Goal: Transaction & Acquisition: Purchase product/service

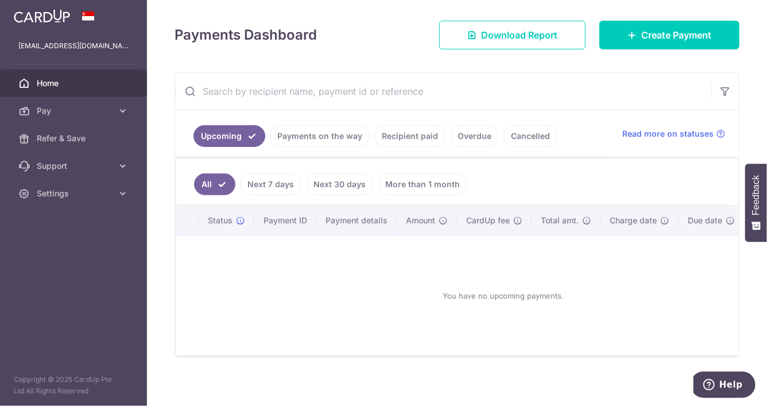
scroll to position [157, 0]
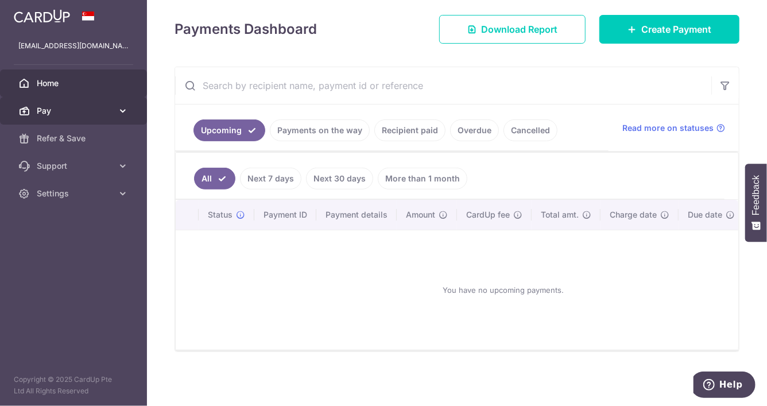
click at [82, 114] on span "Pay" at bounding box center [75, 110] width 76 height 11
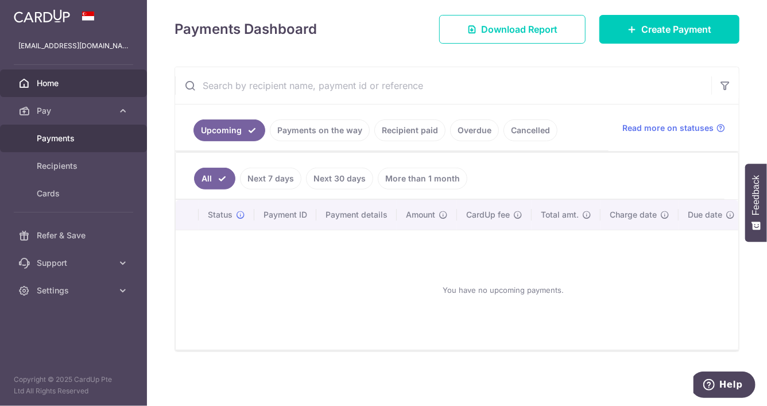
click at [71, 141] on span "Payments" at bounding box center [75, 138] width 76 height 11
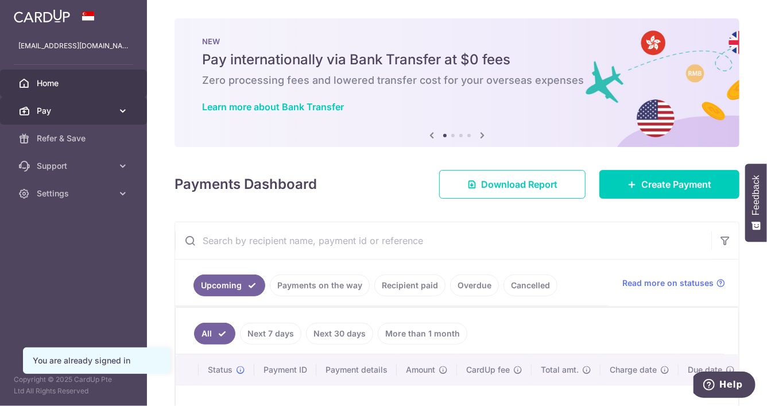
click at [65, 114] on span "Pay" at bounding box center [75, 110] width 76 height 11
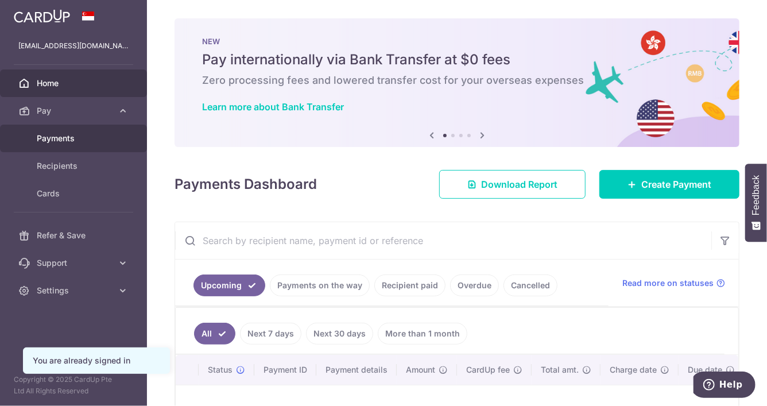
click at [74, 138] on span "Payments" at bounding box center [75, 138] width 76 height 11
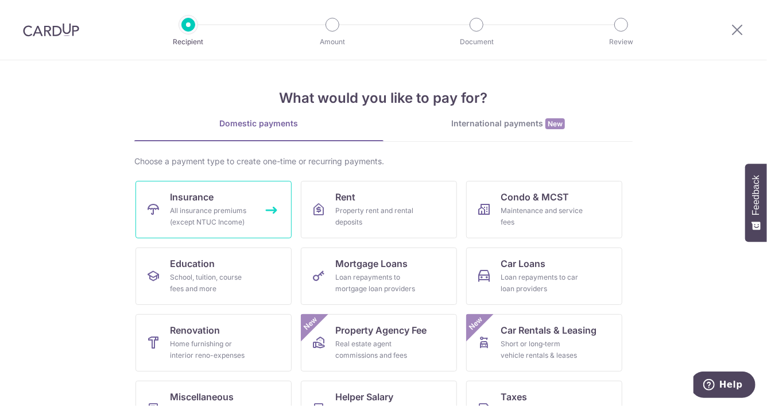
scroll to position [57, 0]
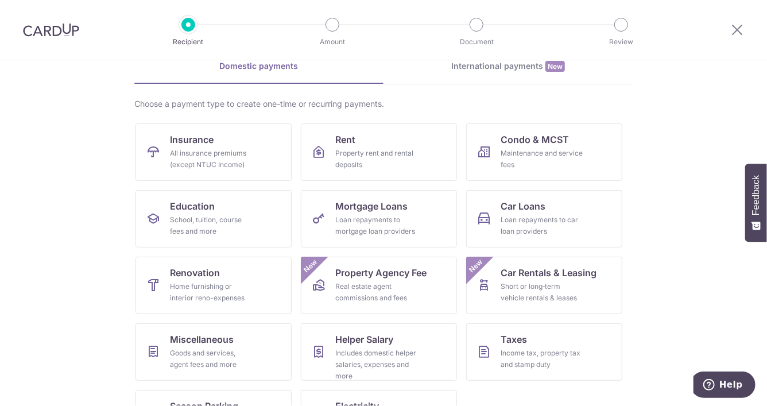
click at [80, 228] on section "What would you like to pay for? Domestic payments International payments New Ch…" at bounding box center [383, 233] width 767 height 346
click at [537, 156] on div "Maintenance and service fees" at bounding box center [542, 159] width 83 height 23
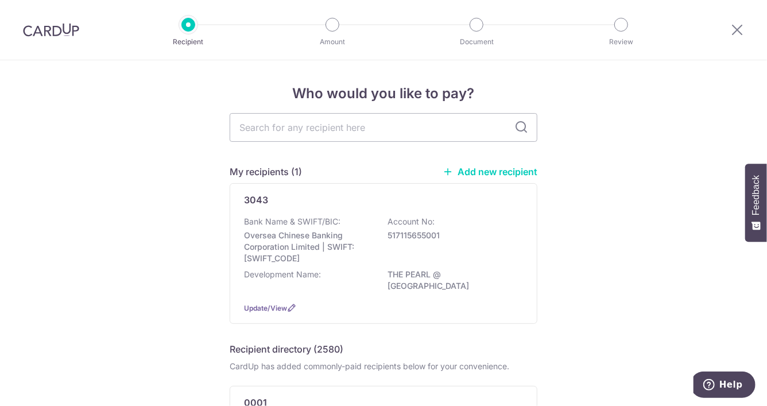
click at [469, 174] on link "Add new recipient" at bounding box center [490, 171] width 95 height 11
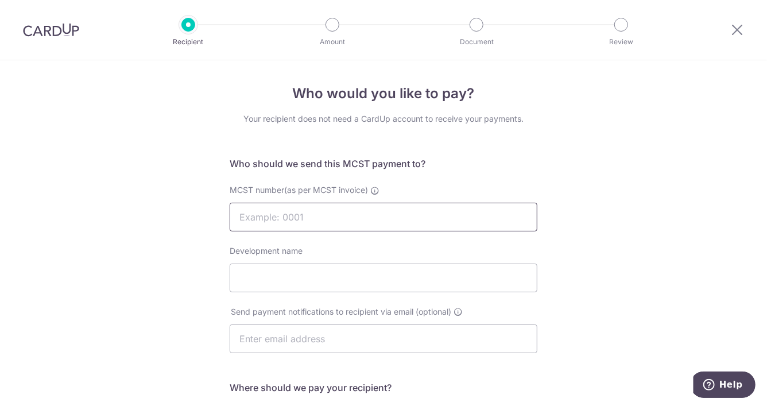
click at [277, 222] on input "MCST number(as per MCST invoice)" at bounding box center [384, 217] width 308 height 29
click at [292, 214] on input "MCST number(as per MCST invoice)" at bounding box center [384, 217] width 308 height 29
paste input "T13MC0121L"
click at [269, 272] on input "Development name" at bounding box center [384, 278] width 308 height 29
drag, startPoint x: 315, startPoint y: 223, endPoint x: 161, endPoint y: 212, distance: 154.3
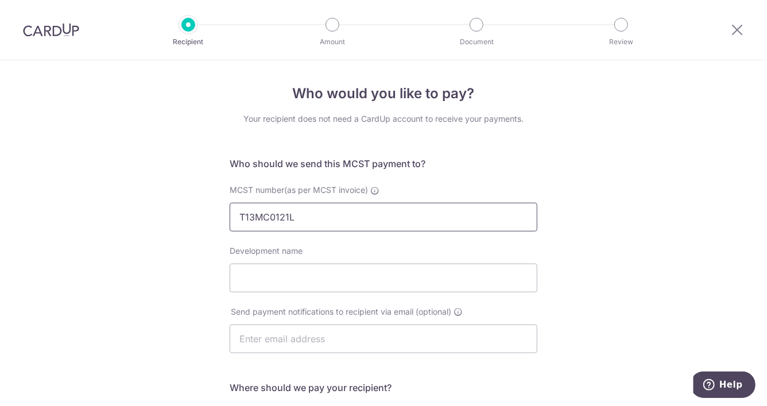
click at [170, 215] on div "Who would you like to pay? Your recipient does not need a CardUp account to rec…" at bounding box center [383, 364] width 767 height 608
type input "3926"
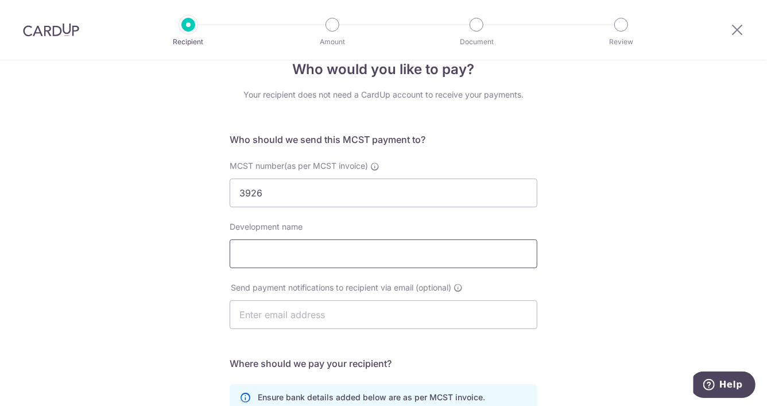
scroll to position [57, 0]
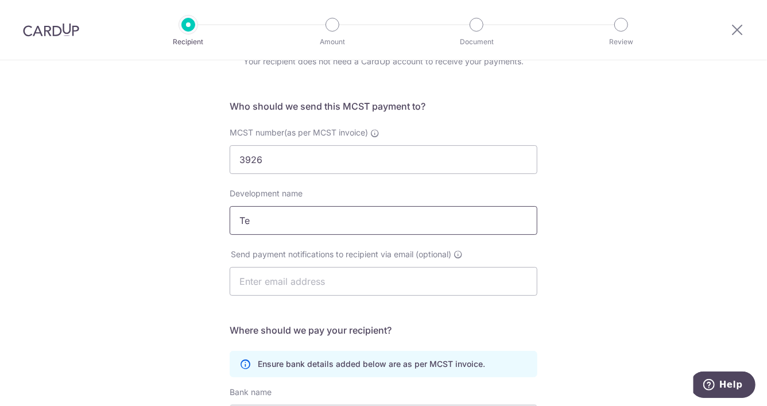
type input "T"
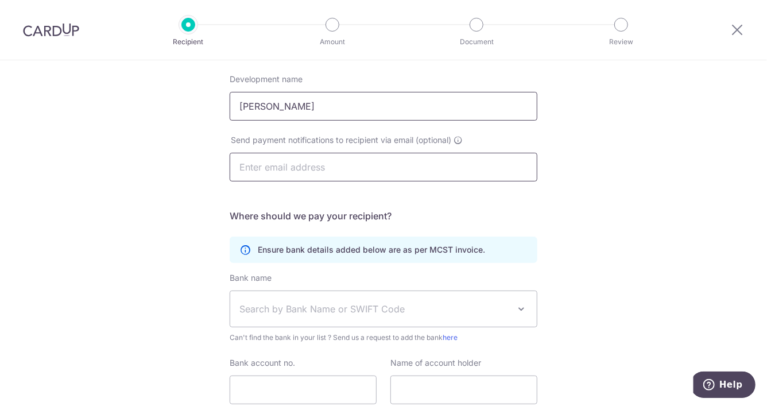
type input "[PERSON_NAME]"
click at [277, 167] on input "text" at bounding box center [384, 167] width 308 height 29
click at [300, 308] on span "Search by Bank Name or SWIFT Code" at bounding box center [375, 309] width 270 height 14
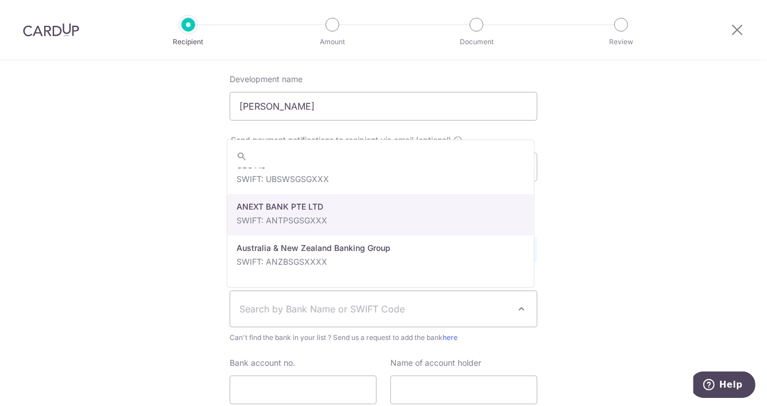
scroll to position [0, 0]
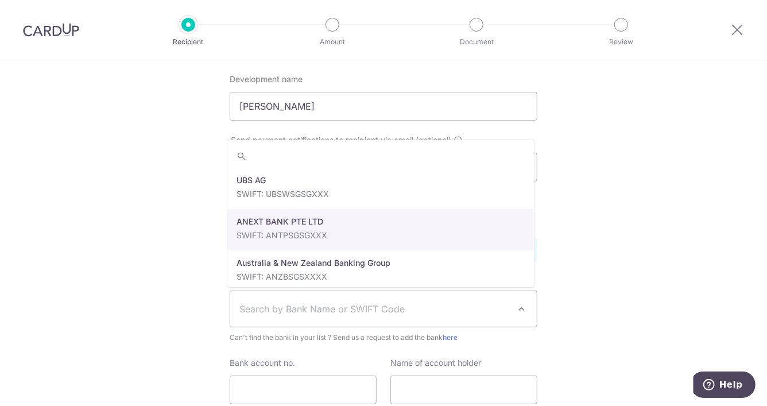
click at [183, 258] on div "Who would you like to pay? Your recipient does not need a CardUp account to rec…" at bounding box center [383, 193] width 767 height 608
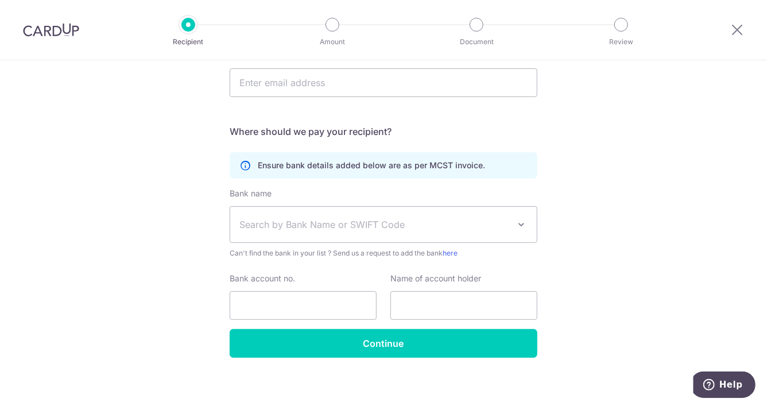
scroll to position [261, 0]
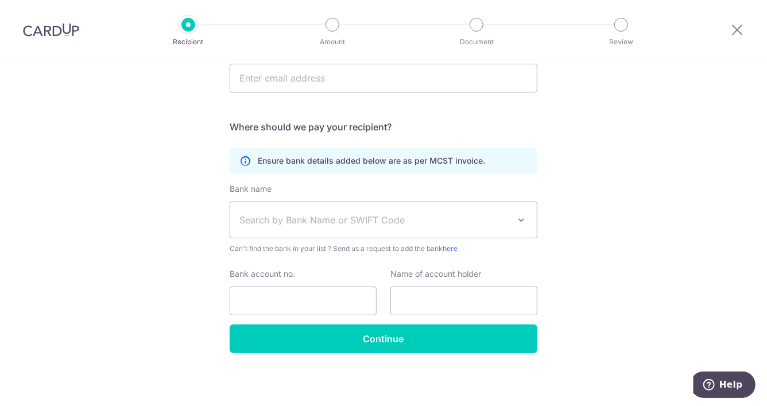
click at [280, 222] on span "Search by Bank Name or SWIFT Code" at bounding box center [375, 220] width 270 height 14
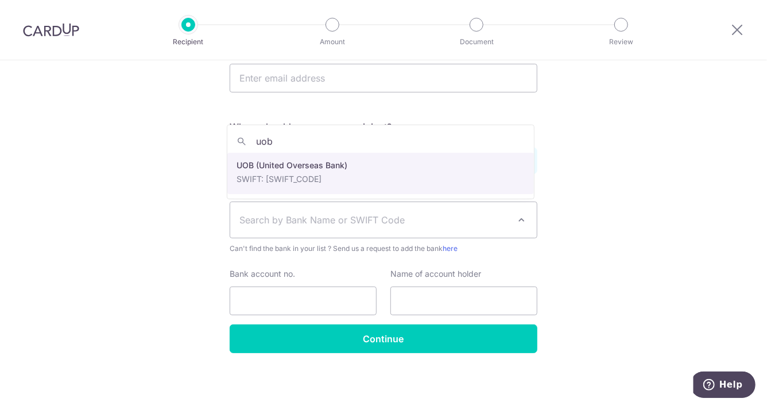
type input "uob"
select select "18"
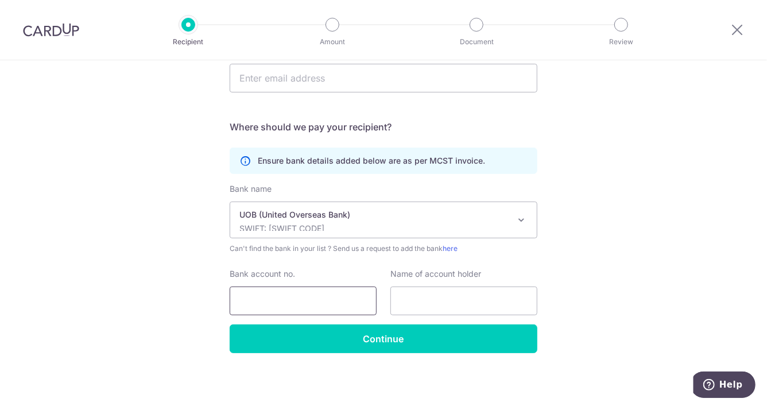
click at [284, 297] on input "Bank account no." at bounding box center [303, 301] width 147 height 29
paste input "UOB4503114199"
type input "UOB4503114199"
click at [416, 302] on input "text" at bounding box center [464, 301] width 147 height 29
paste input "NAME:MCST 3926"
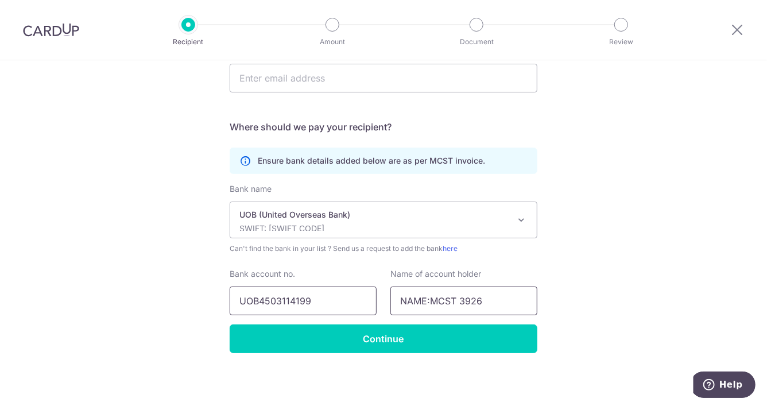
drag, startPoint x: 427, startPoint y: 300, endPoint x: 335, endPoint y: 302, distance: 91.9
click at [336, 302] on div "Bank account no. UOB4503114199 Name of account holder NAME:MCST 3926" at bounding box center [384, 291] width 322 height 47
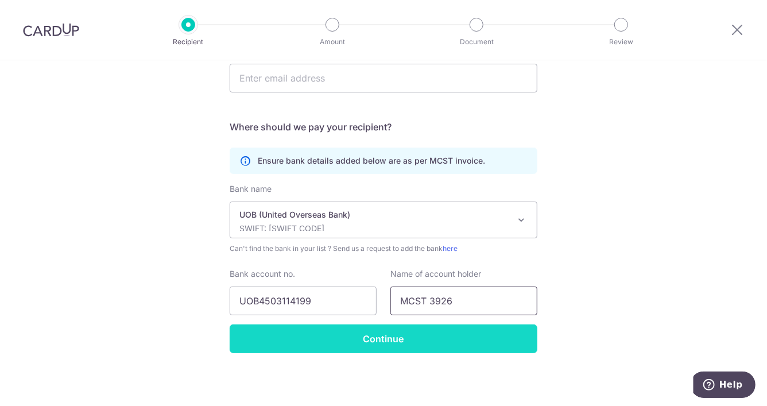
type input "MCST 3926"
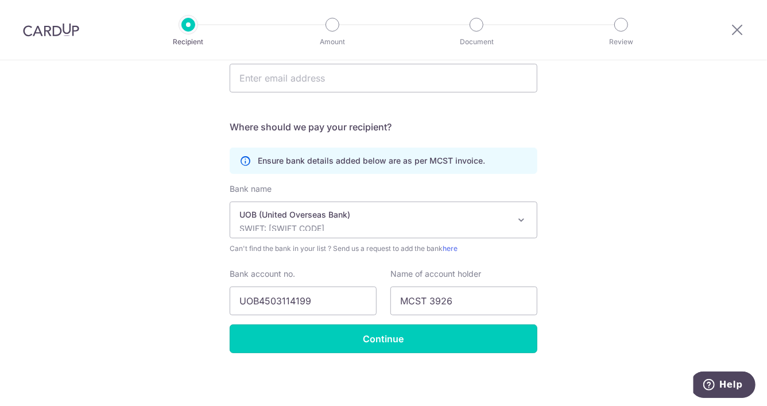
click at [321, 337] on input "Continue" at bounding box center [384, 339] width 308 height 29
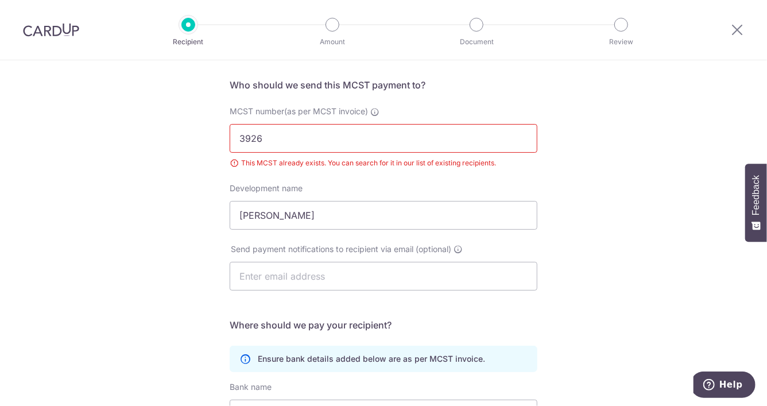
scroll to position [61, 0]
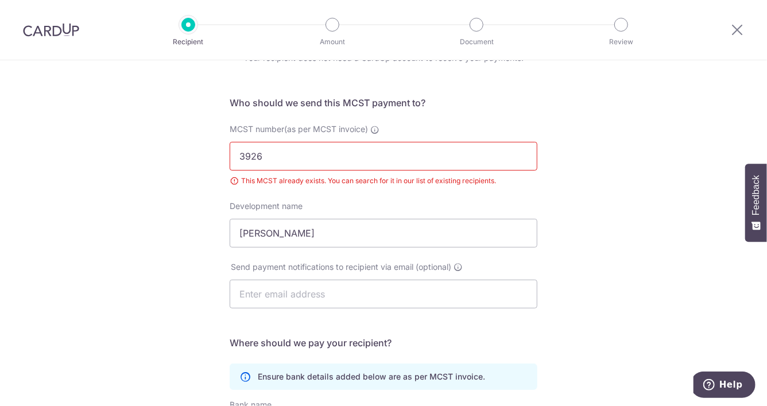
click at [300, 160] on input "3926" at bounding box center [384, 156] width 308 height 29
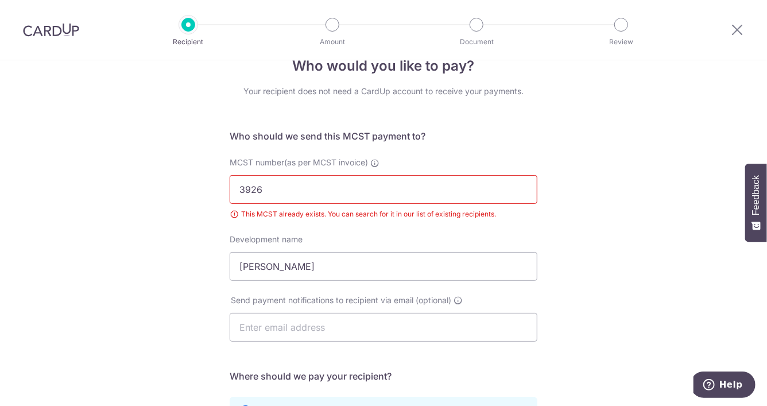
scroll to position [0, 0]
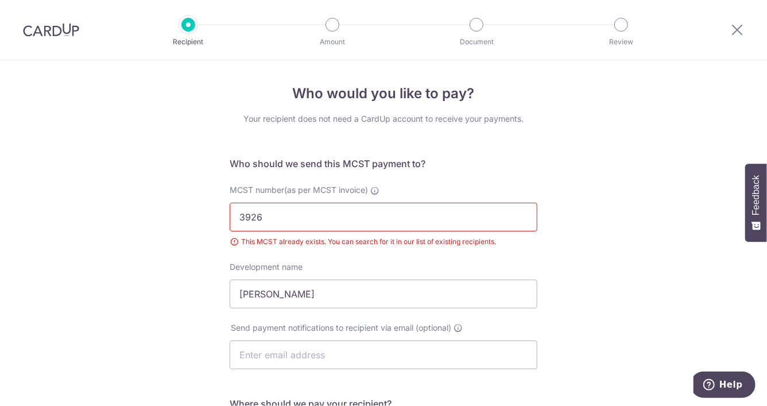
click at [208, 195] on div "Who would you like to pay? Your recipient does not need a CardUp account to rec…" at bounding box center [383, 385] width 767 height 651
drag, startPoint x: 736, startPoint y: 31, endPoint x: 446, endPoint y: 69, distance: 292.5
click at [737, 30] on icon at bounding box center [738, 29] width 14 height 14
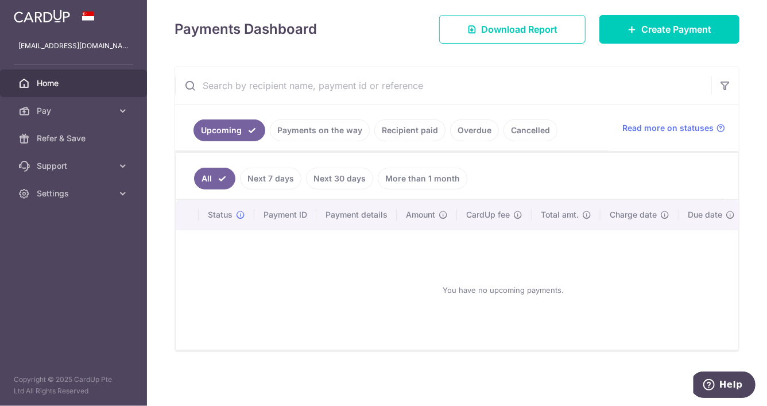
scroll to position [29, 0]
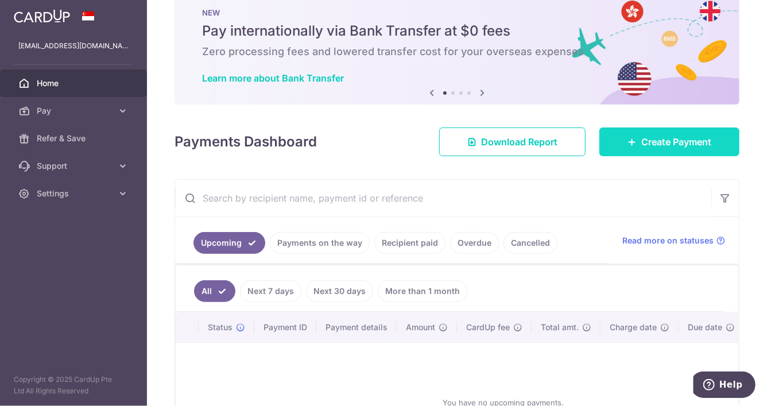
click at [630, 135] on link "Create Payment" at bounding box center [670, 142] width 140 height 29
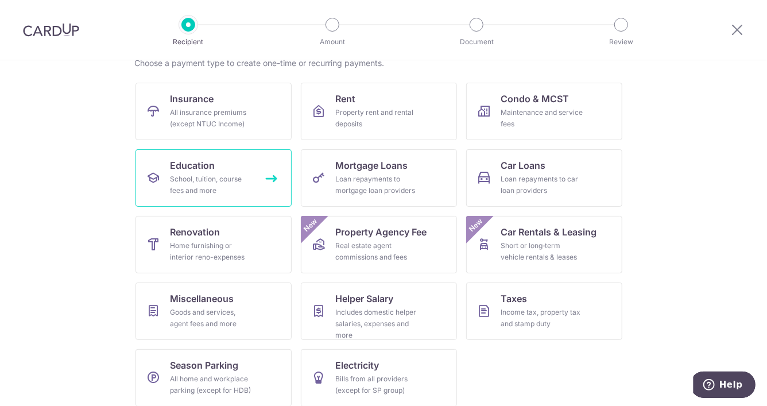
scroll to position [107, 0]
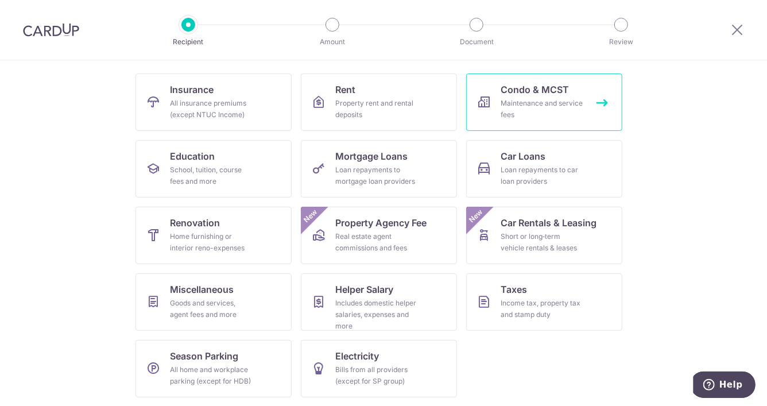
click at [543, 102] on div "Maintenance and service fees" at bounding box center [542, 109] width 83 height 23
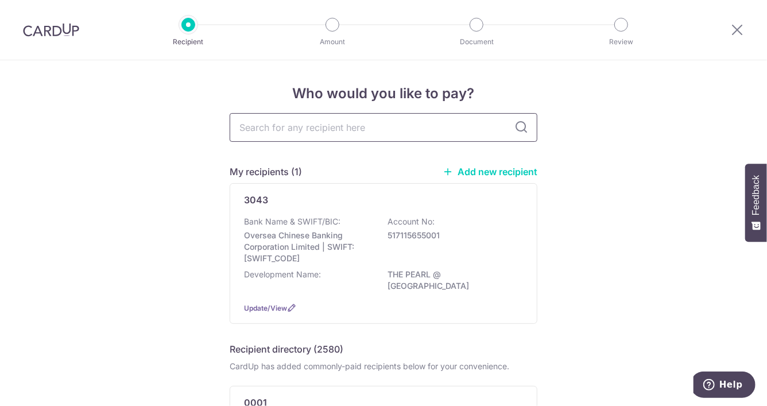
click at [288, 127] on input "text" at bounding box center [384, 127] width 308 height 29
type input "2926"
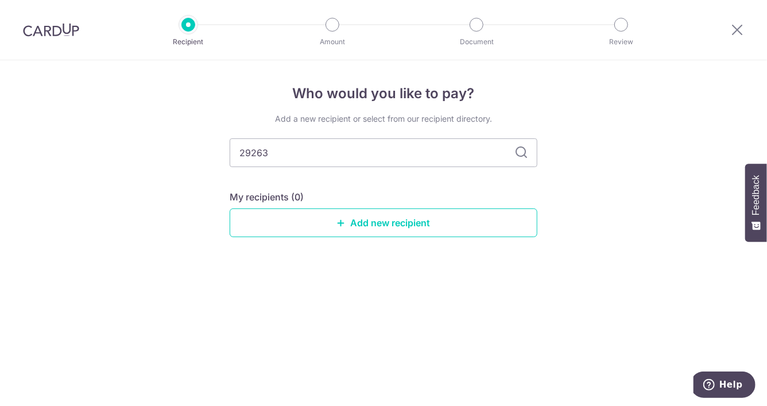
type input "29263"
type input "2"
type input "392"
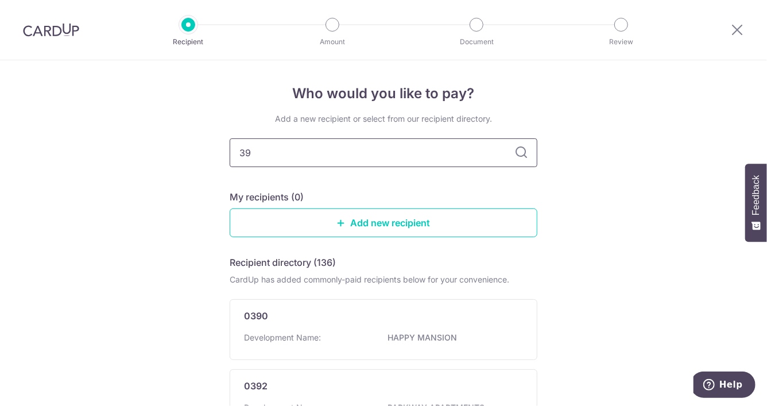
click at [258, 147] on input "39" at bounding box center [384, 152] width 308 height 29
type input "3926"
click at [518, 156] on icon at bounding box center [522, 153] width 14 height 14
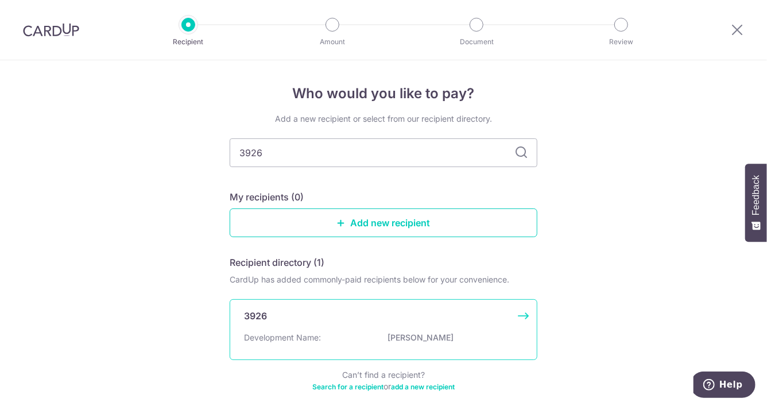
click at [312, 330] on div "3926 Development Name: [PERSON_NAME]" at bounding box center [384, 329] width 308 height 61
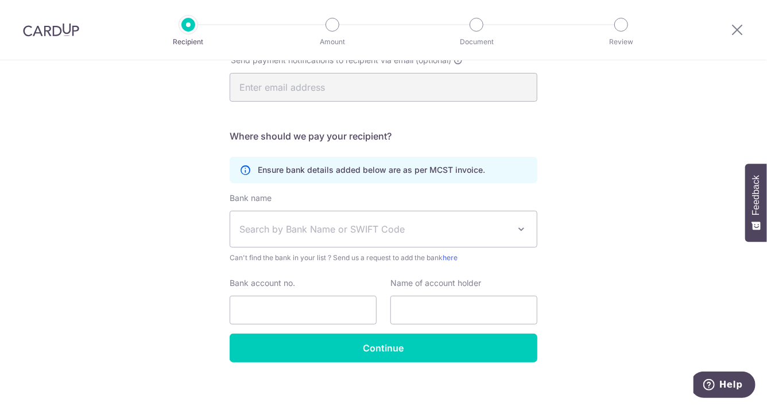
scroll to position [261, 0]
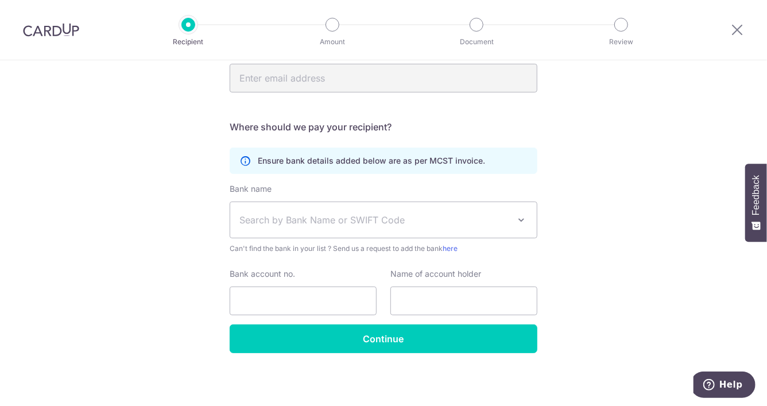
click at [294, 221] on span "Search by Bank Name or SWIFT Code" at bounding box center [375, 220] width 270 height 14
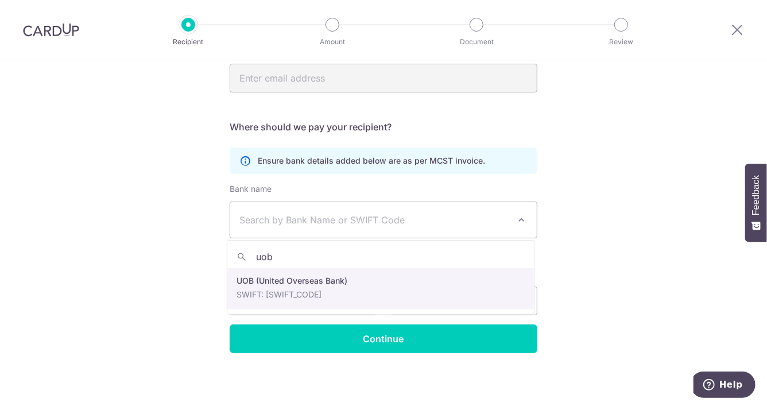
type input "uob"
select select "18"
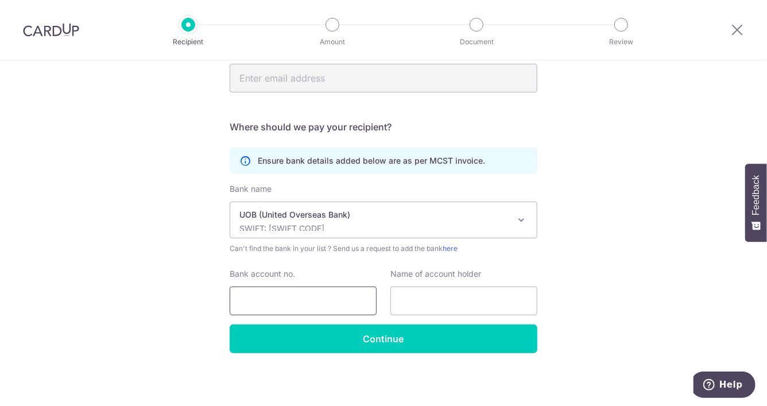
click at [309, 304] on input "Bank account no." at bounding box center [303, 301] width 147 height 29
paste input "4503114199"
type input "4503114199"
click at [422, 300] on input "text" at bounding box center [464, 301] width 147 height 29
click at [230, 300] on input "4503114199" at bounding box center [303, 301] width 147 height 29
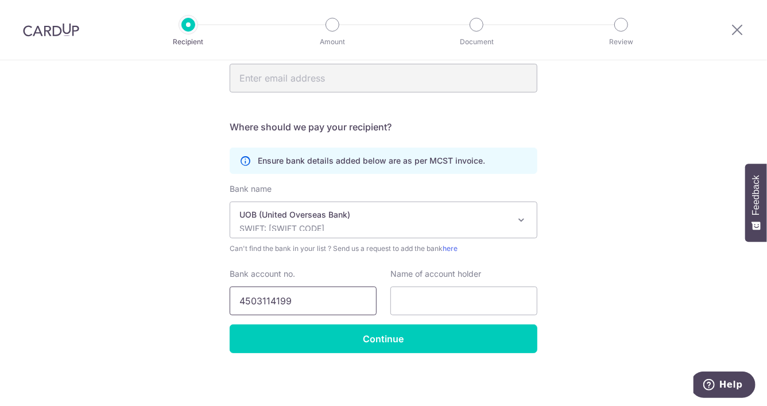
click at [298, 299] on input "4503114199" at bounding box center [303, 301] width 147 height 29
click at [418, 304] on input "text" at bounding box center [464, 301] width 147 height 29
paste input "3926"
type input "MCST 3926"
click at [358, 328] on input "Continue" at bounding box center [384, 339] width 308 height 29
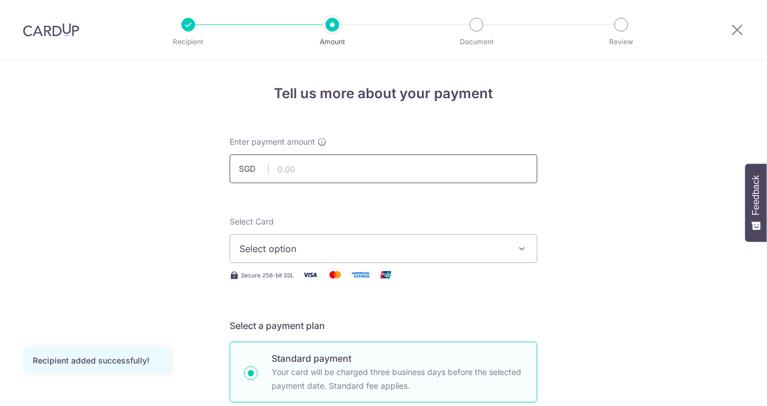
click at [300, 171] on input "text" at bounding box center [384, 169] width 308 height 29
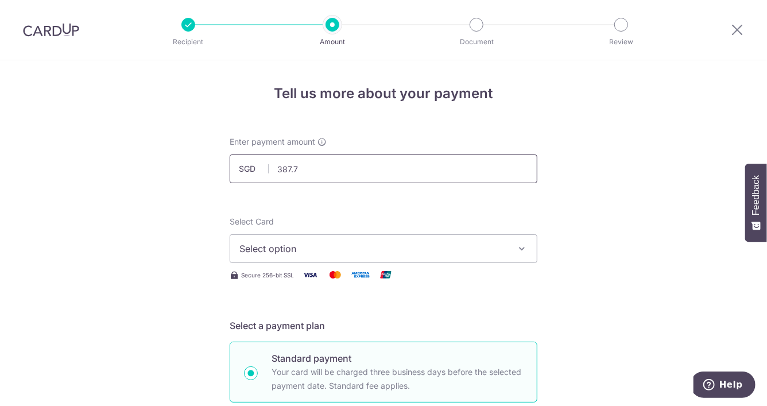
type input "387.75"
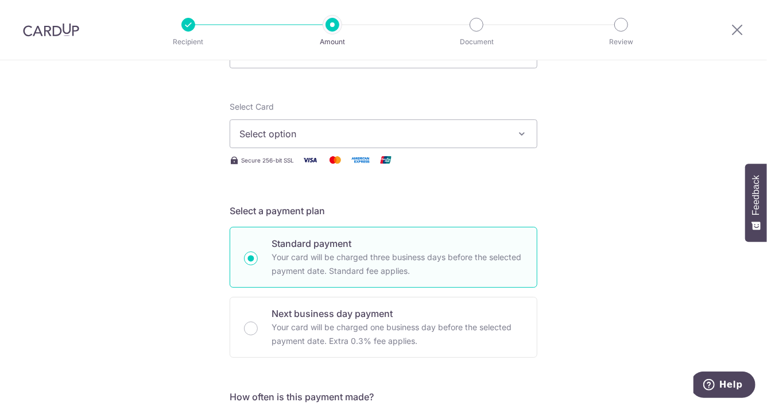
click at [312, 136] on span "Select option" at bounding box center [374, 134] width 268 height 14
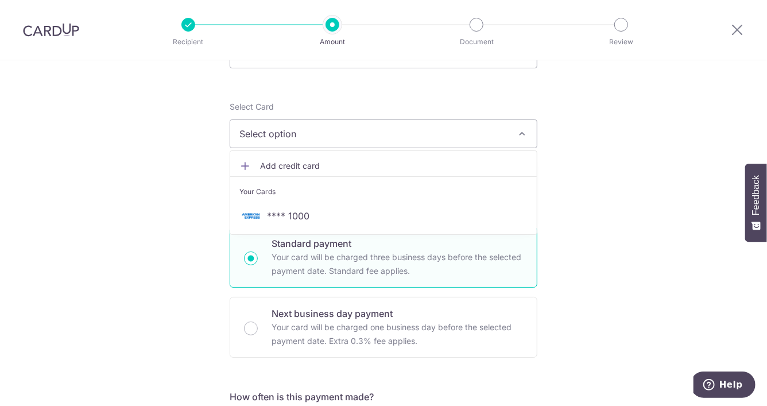
click at [280, 163] on span "Add credit card" at bounding box center [394, 165] width 268 height 11
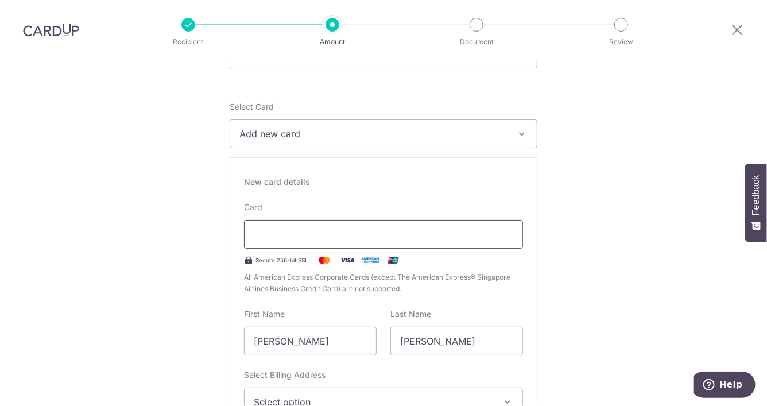
scroll to position [230, 0]
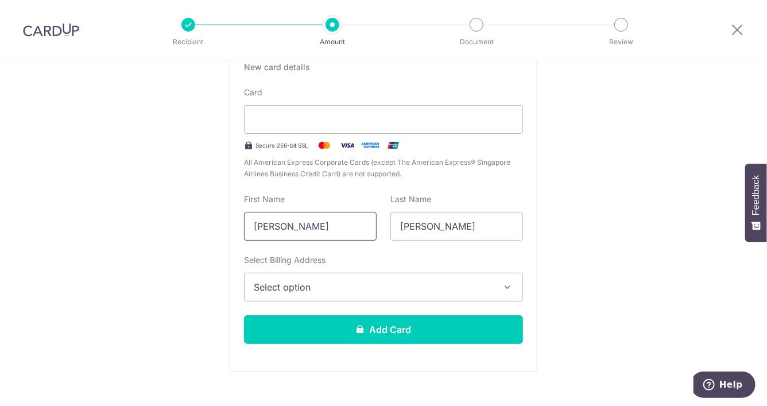
click at [311, 228] on input "Jeffrey" at bounding box center [310, 226] width 133 height 29
drag, startPoint x: 337, startPoint y: 231, endPoint x: 172, endPoint y: 230, distance: 165.4
type input "Jingfeng"
click at [283, 275] on button "Select option" at bounding box center [383, 287] width 279 height 29
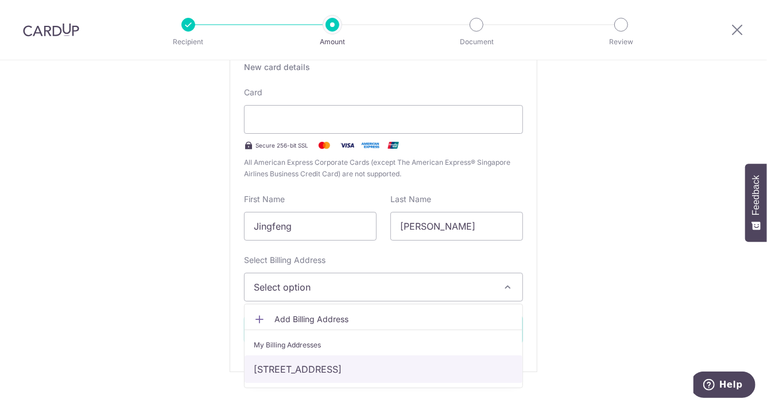
click at [290, 361] on link "Blk 652, Senja Link, #02-14, Singapore 670652, Singapore, Singapore-670652" at bounding box center [384, 370] width 278 height 28
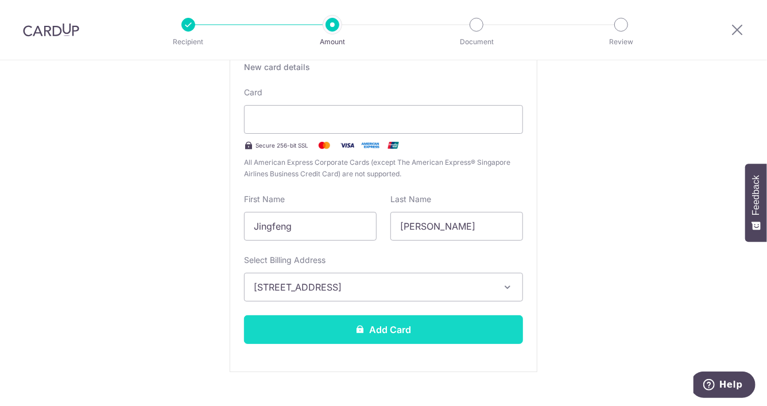
click at [318, 332] on button "Add Card" at bounding box center [383, 329] width 279 height 29
click at [410, 329] on button "Add Card" at bounding box center [383, 329] width 279 height 29
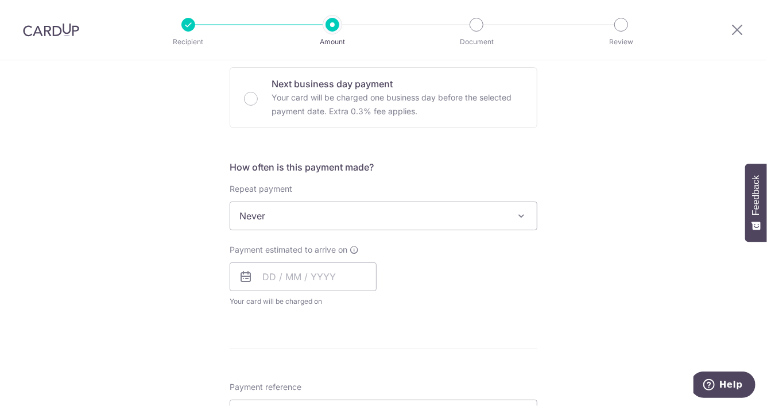
scroll to position [459, 0]
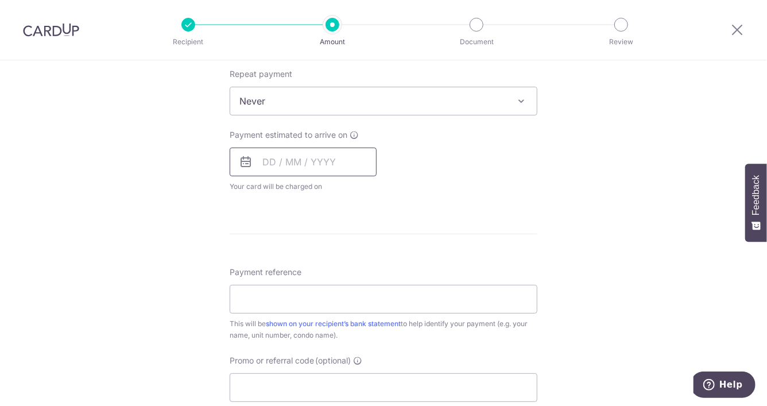
click at [267, 158] on input "text" at bounding box center [303, 162] width 147 height 29
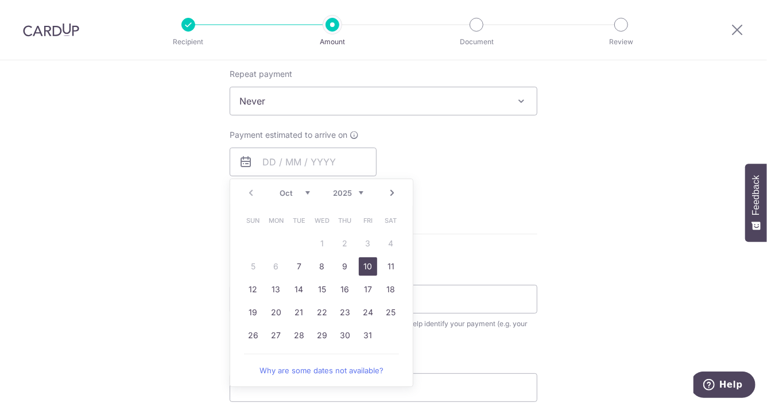
click at [366, 266] on link "10" at bounding box center [368, 266] width 18 height 18
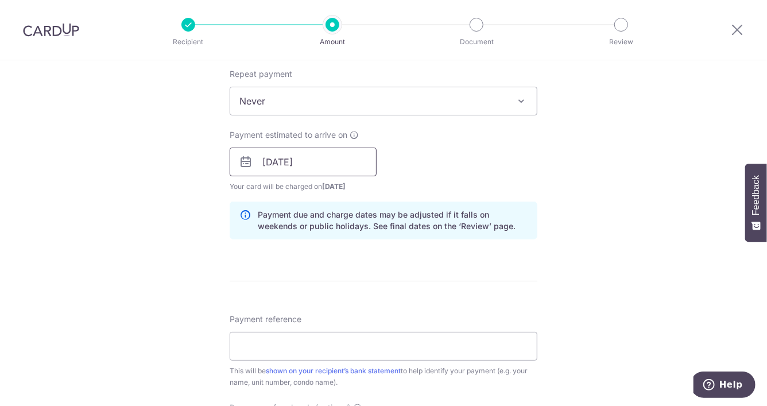
click at [301, 156] on input "10/10/2025" at bounding box center [303, 162] width 147 height 29
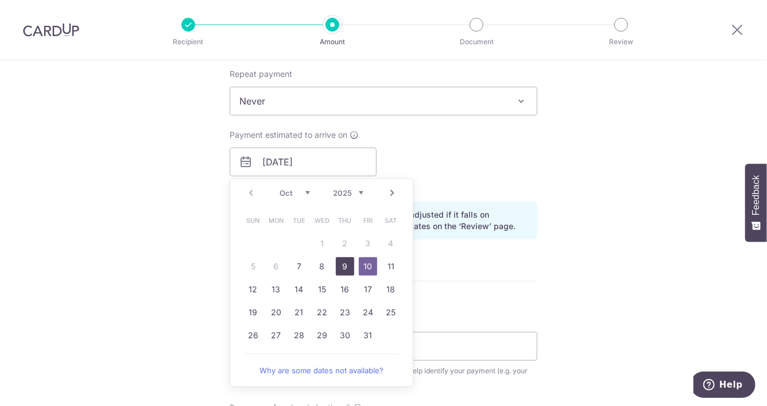
click at [345, 267] on link "9" at bounding box center [345, 266] width 18 height 18
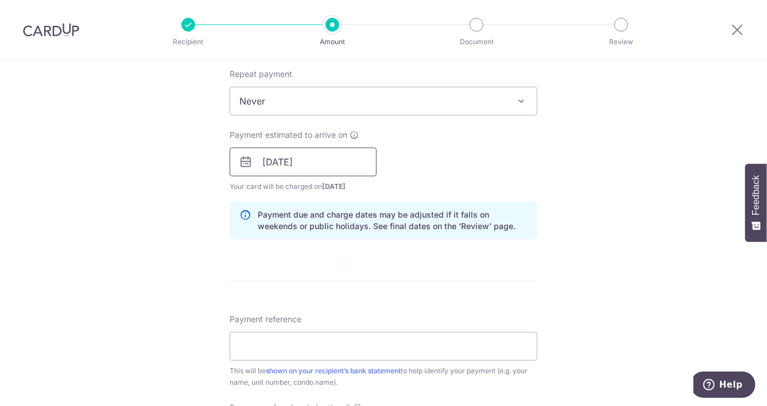
click at [296, 168] on input "09/10/2025" at bounding box center [303, 162] width 147 height 29
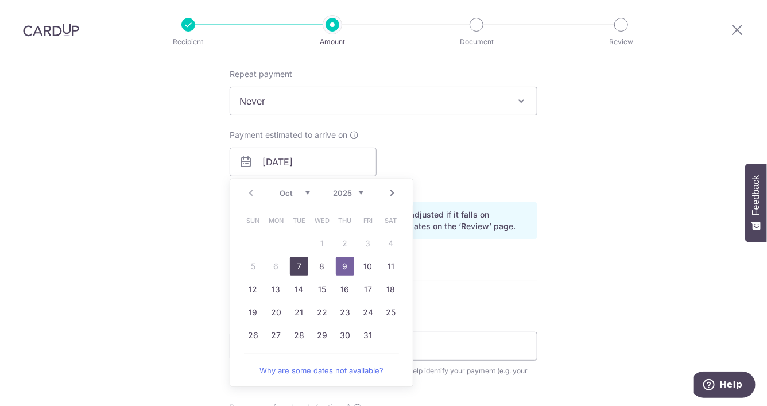
click at [294, 269] on link "7" at bounding box center [299, 266] width 18 height 18
type input "[DATE]"
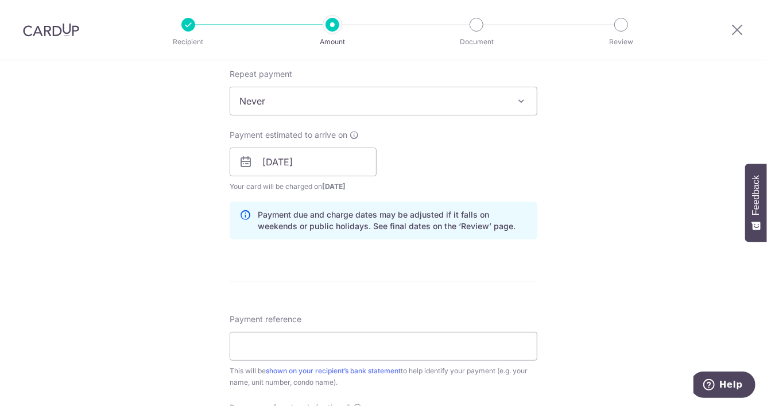
click at [191, 249] on div "Tell us more about your payment Enter payment amount SGD 387.75 387.75 Card add…" at bounding box center [383, 144] width 767 height 1086
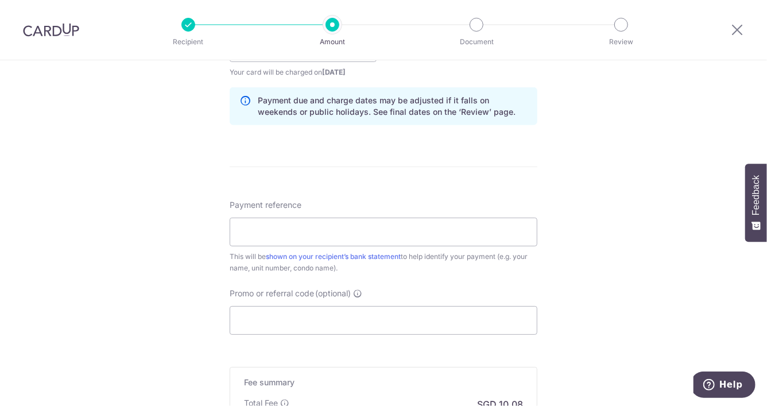
scroll to position [574, 0]
click at [261, 233] on input "Payment reference" at bounding box center [384, 231] width 308 height 29
click at [345, 232] on input "Payment reference" at bounding box center [384, 231] width 308 height 29
paste input "[PHONE_NUMBER]"
type input "[PHONE_NUMBER]"
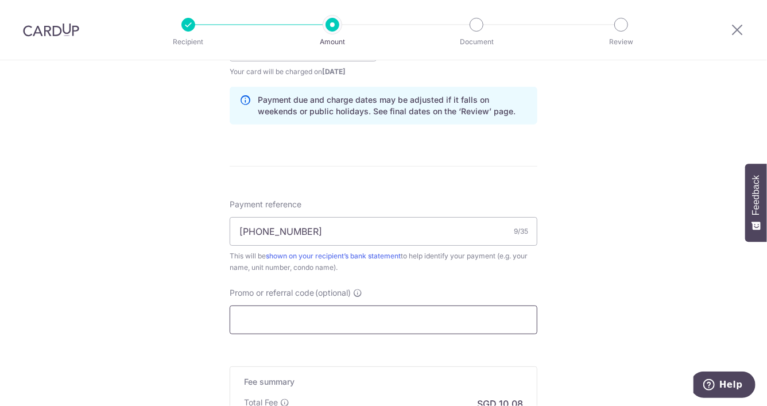
click at [267, 314] on input "Promo or referral code (optional)" at bounding box center [384, 320] width 308 height 29
click at [271, 316] on input "Promo or referral code (optional)" at bounding box center [384, 320] width 308 height 29
paste input "25AMEX21"
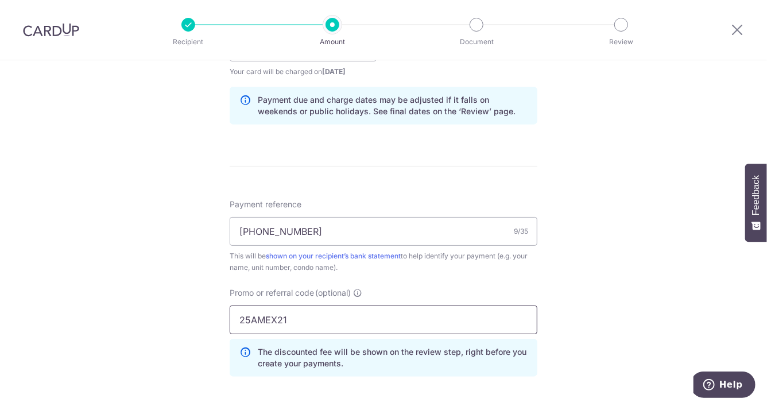
type input "25AMEX21"
click at [196, 327] on div "Tell us more about your payment Enter payment amount SGD 387.75 387.75 Card add…" at bounding box center [383, 55] width 767 height 1138
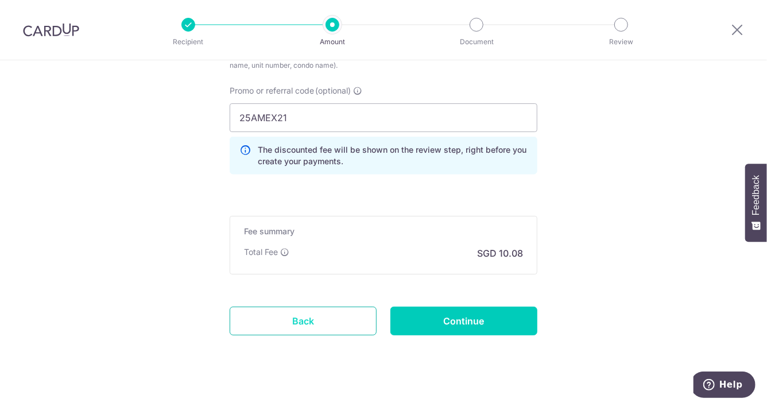
scroll to position [789, 0]
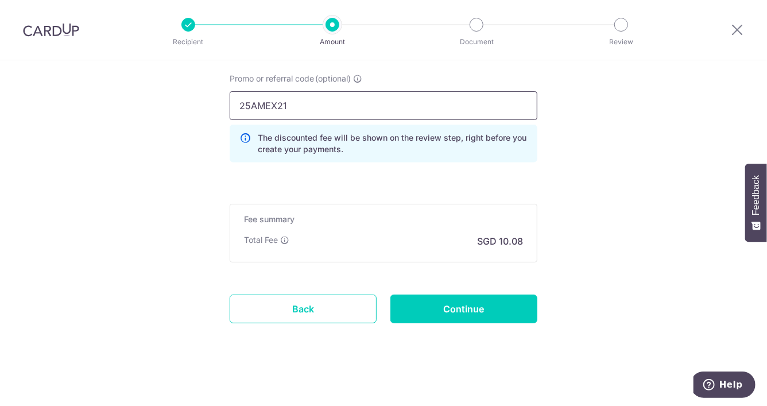
drag, startPoint x: 322, startPoint y: 106, endPoint x: 214, endPoint y: 111, distance: 107.5
click at [307, 110] on input "25AMEX21" at bounding box center [384, 105] width 308 height 29
drag, startPoint x: 311, startPoint y: 104, endPoint x: 188, endPoint y: 110, distance: 123.1
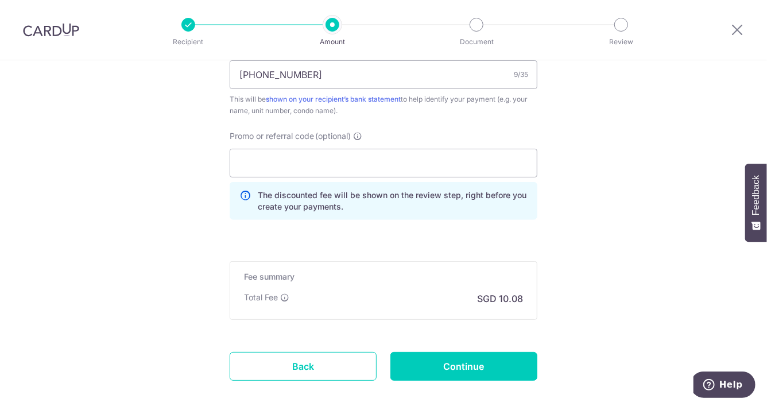
drag, startPoint x: 284, startPoint y: 193, endPoint x: 285, endPoint y: 187, distance: 5.9
click at [285, 191] on p "The discounted fee will be shown on the review step, right before you create yo…" at bounding box center [393, 201] width 270 height 23
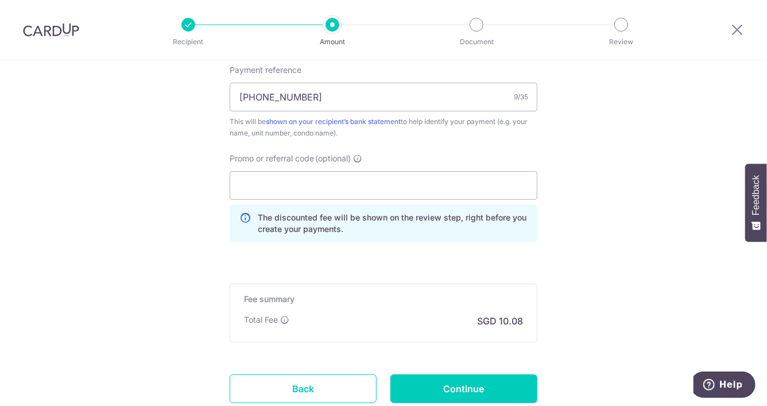
scroll to position [674, 0]
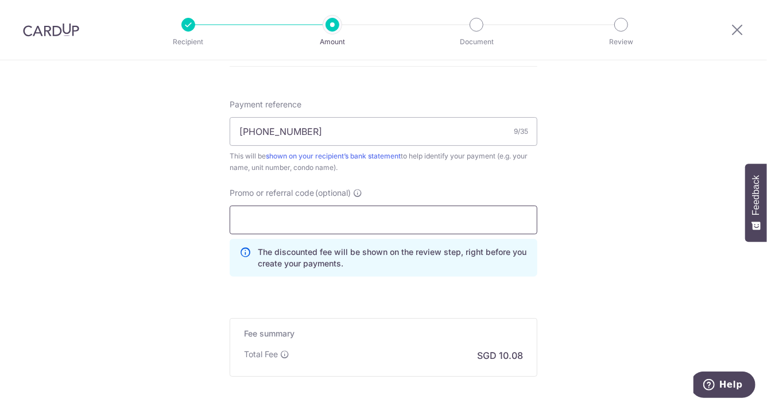
click at [268, 229] on input "Promo or referral code (optional)" at bounding box center [384, 220] width 308 height 29
click button "Add Card" at bounding box center [0, 0] width 0 height 0
click at [268, 222] on input "Promo or referral code (optional)" at bounding box center [384, 220] width 308 height 29
paste input "25AMEX21"
type input "25AMEX21"
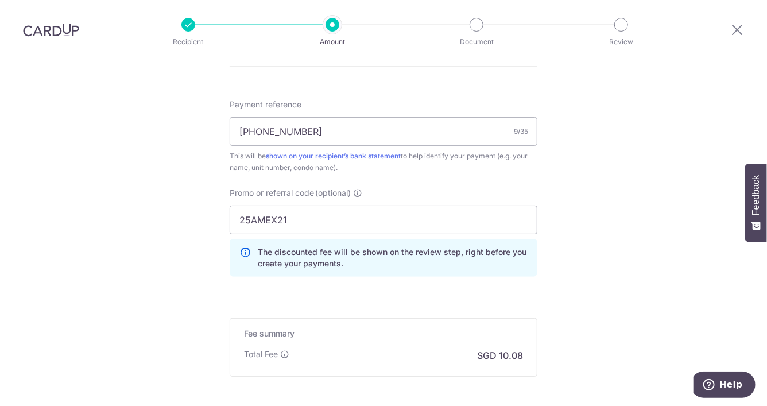
drag, startPoint x: 281, startPoint y: 256, endPoint x: 310, endPoint y: 261, distance: 29.7
click at [281, 256] on p "The discounted fee will be shown on the review step, right before you create yo…" at bounding box center [393, 257] width 270 height 23
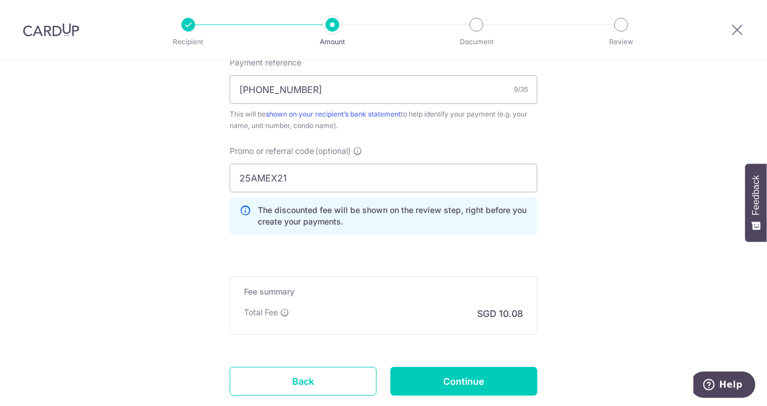
scroll to position [731, 0]
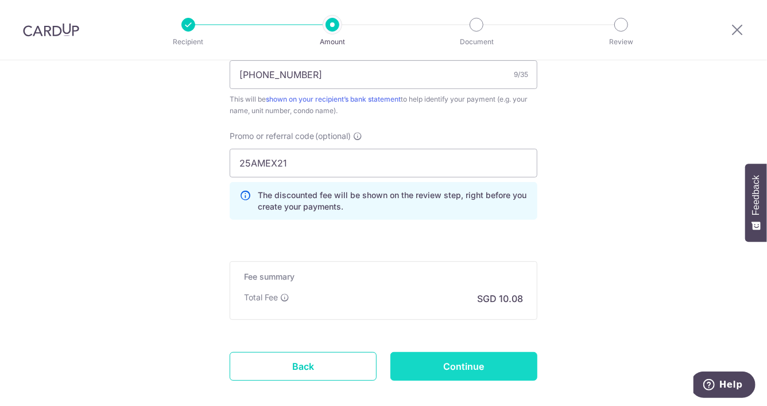
click at [459, 364] on input "Continue" at bounding box center [464, 366] width 147 height 29
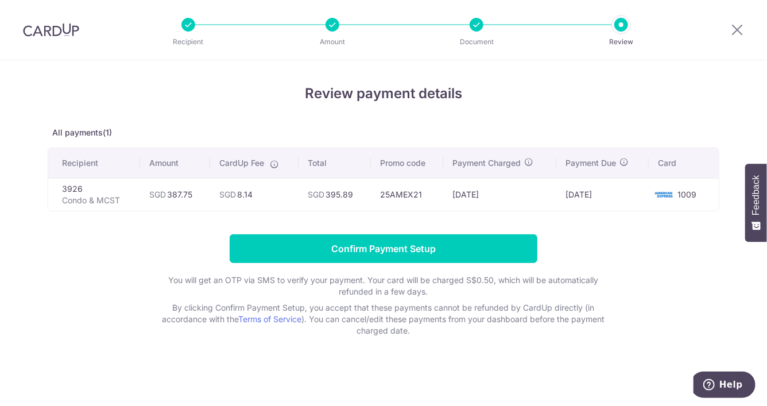
drag, startPoint x: 256, startPoint y: 194, endPoint x: 220, endPoint y: 196, distance: 35.7
click at [220, 196] on td "SGD 8.14" at bounding box center [254, 194] width 89 height 33
drag, startPoint x: 215, startPoint y: 196, endPoint x: 261, endPoint y: 192, distance: 46.1
click at [261, 192] on td "SGD 8.14" at bounding box center [254, 194] width 89 height 33
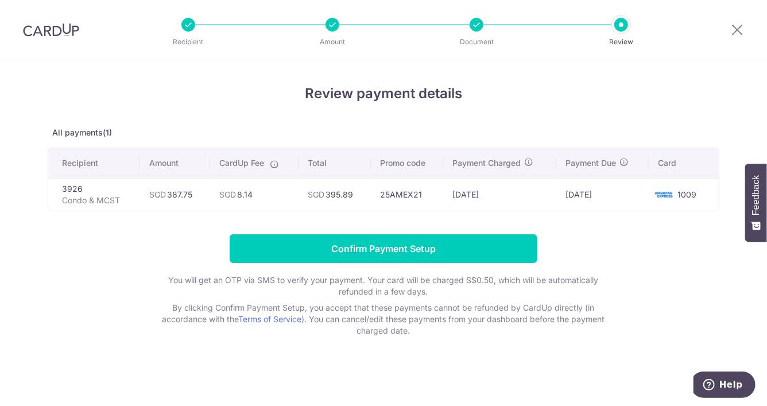
drag, startPoint x: 261, startPoint y: 192, endPoint x: 275, endPoint y: 192, distance: 13.8
click at [261, 192] on td "SGD 8.14" at bounding box center [254, 194] width 89 height 33
click at [292, 191] on td "SGD 8.14" at bounding box center [254, 194] width 89 height 33
click at [290, 192] on td "SGD 8.14" at bounding box center [254, 194] width 89 height 33
drag, startPoint x: 198, startPoint y: 192, endPoint x: 179, endPoint y: 189, distance: 19.2
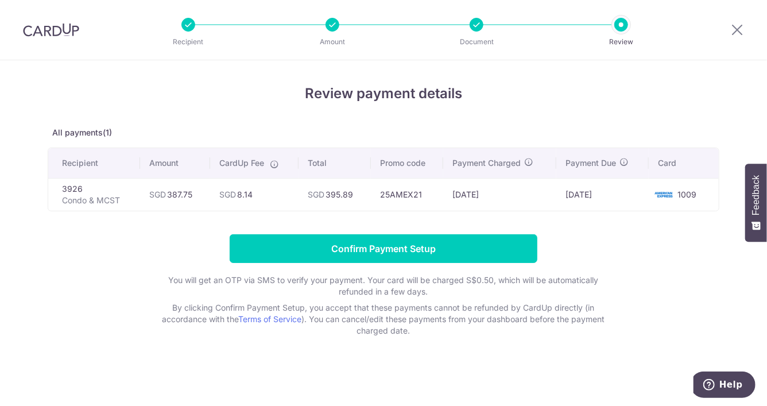
click at [198, 191] on td "SGD 387.75" at bounding box center [175, 194] width 70 height 33
click at [130, 191] on td "3926 Condo & MCST" at bounding box center [94, 194] width 92 height 33
drag, startPoint x: 138, startPoint y: 191, endPoint x: 200, endPoint y: 189, distance: 62.1
click at [197, 188] on tr "3926 Condo & MCST SGD 387.75 SGD 8.14 SGD 395.89 25AMEX21 02/10/2025 07/10/2025…" at bounding box center [383, 194] width 671 height 33
click at [203, 190] on td "SGD 387.75" at bounding box center [175, 194] width 70 height 33
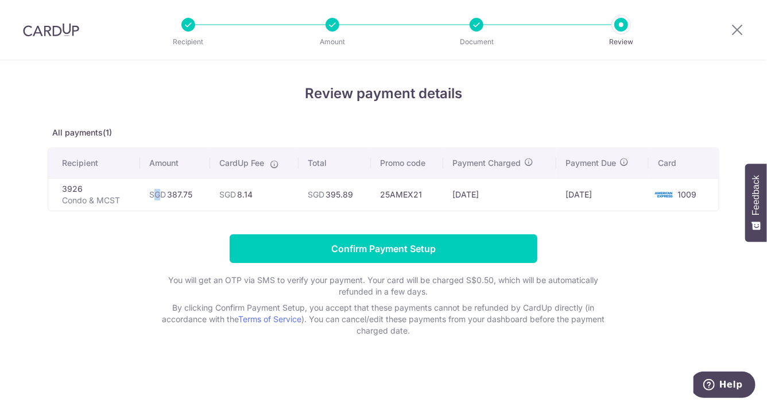
click at [156, 194] on span "SGD" at bounding box center [157, 195] width 17 height 10
click at [141, 190] on td "SGD 387.75" at bounding box center [175, 194] width 70 height 33
drag, startPoint x: 146, startPoint y: 191, endPoint x: 622, endPoint y: 194, distance: 475.6
click at [622, 194] on tr "3926 Condo & MCST SGD 387.75 SGD 8.14 SGD 395.89 25AMEX21 02/10/2025 07/10/2025…" at bounding box center [383, 194] width 671 height 33
click at [622, 194] on td "[DATE]" at bounding box center [603, 194] width 92 height 33
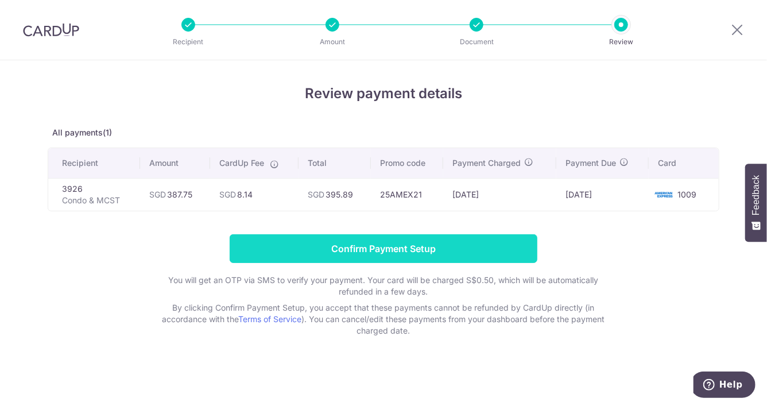
click at [424, 244] on input "Confirm Payment Setup" at bounding box center [384, 248] width 308 height 29
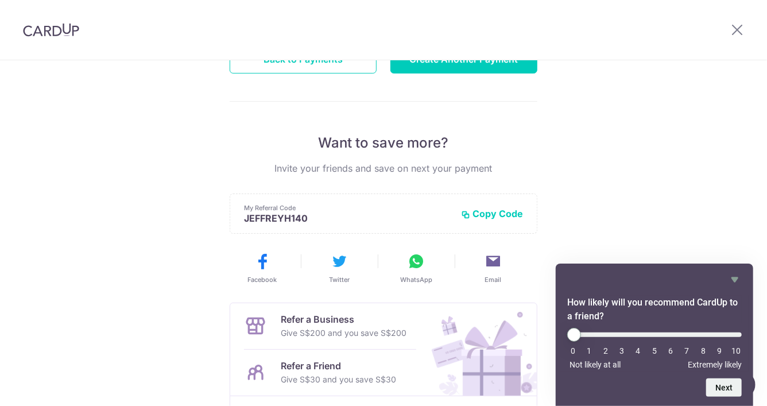
scroll to position [267, 0]
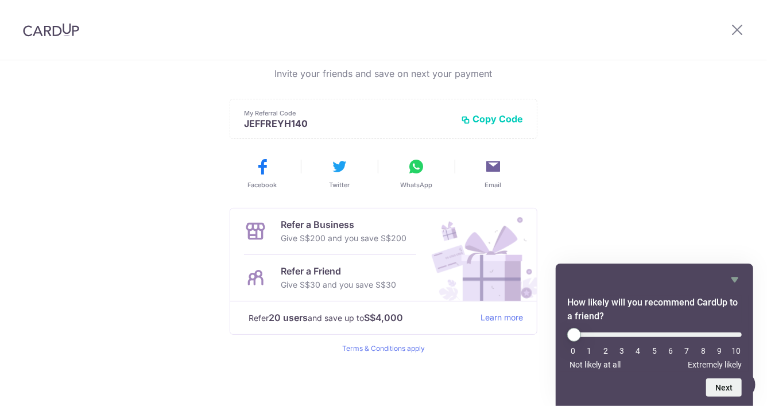
click at [729, 278] on icon "Hide survey" at bounding box center [735, 280] width 14 height 14
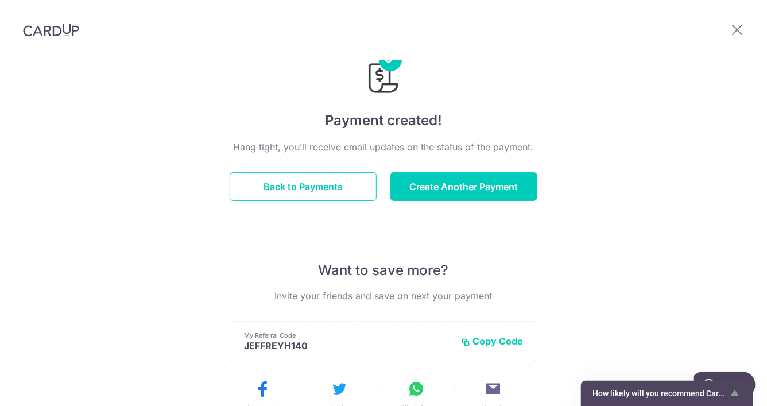
scroll to position [0, 0]
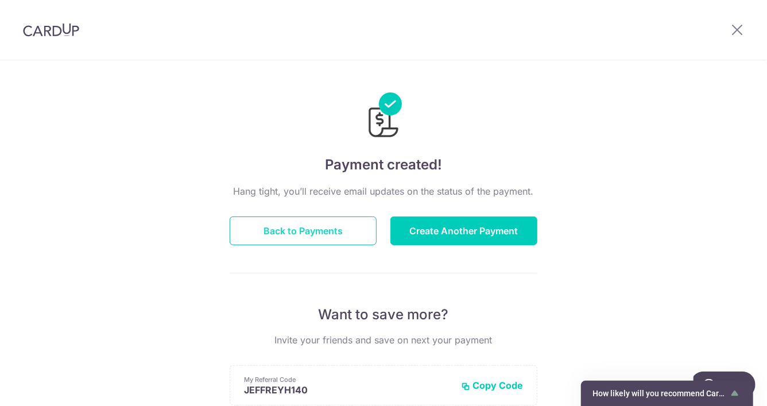
click at [333, 232] on button "Back to Payments" at bounding box center [303, 231] width 147 height 29
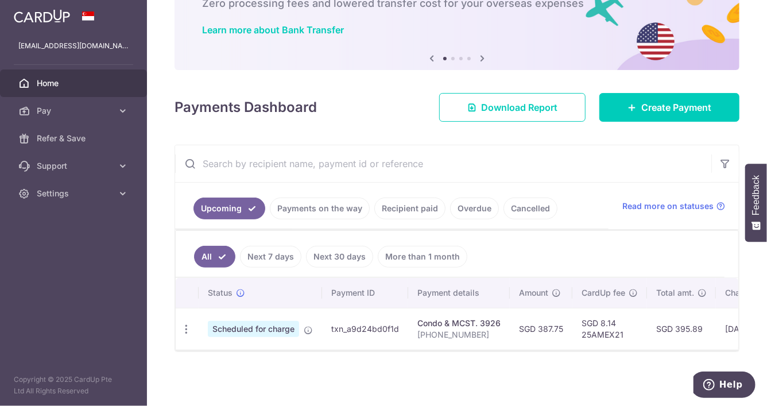
scroll to position [79, 0]
drag, startPoint x: 404, startPoint y: 344, endPoint x: 453, endPoint y: 346, distance: 48.3
click at [453, 346] on div "Status Payment ID Payment details Amount CardUp fee Total amt. Charge date Due …" at bounding box center [457, 314] width 563 height 72
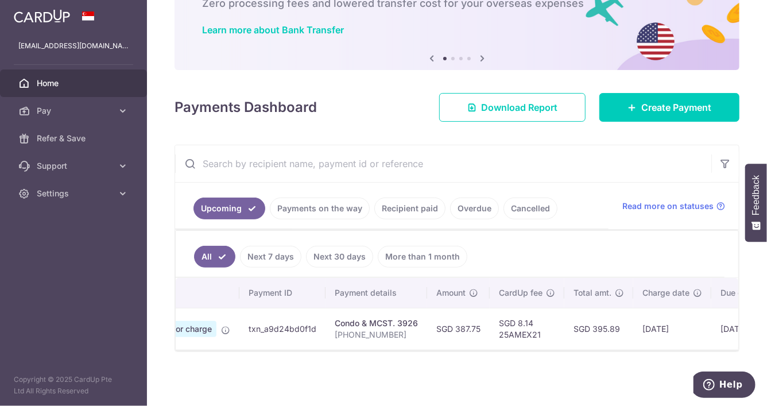
scroll to position [0, 207]
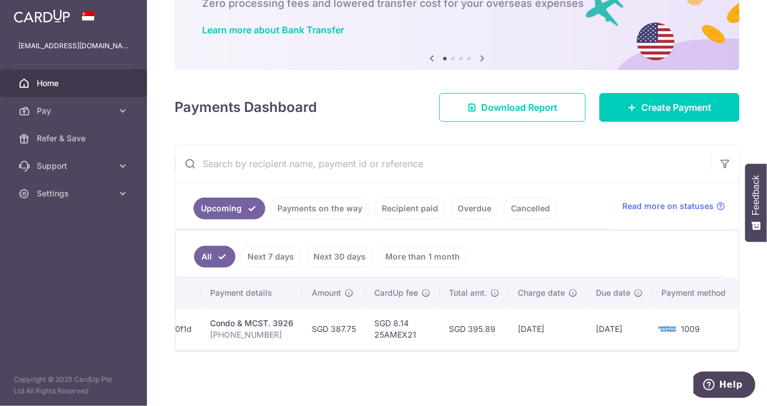
click at [587, 366] on div "× Pause Schedule Pause all future payments in this series Pause just this one p…" at bounding box center [457, 203] width 620 height 406
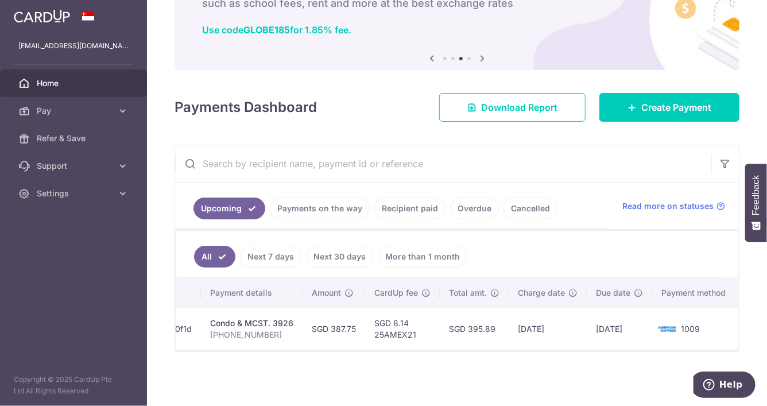
scroll to position [0, 0]
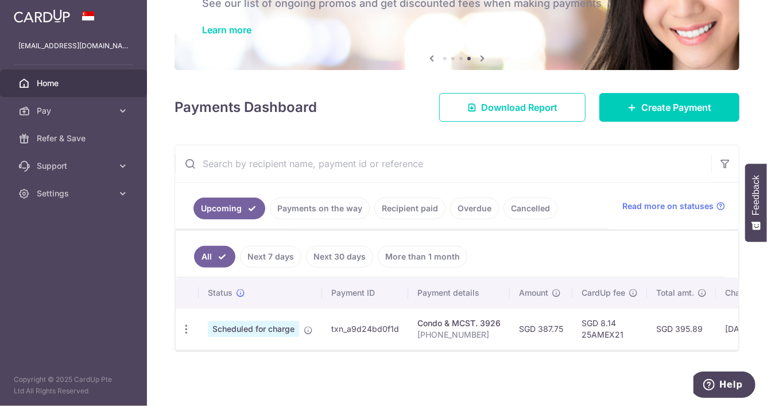
click at [311, 214] on link "Payments on the way" at bounding box center [320, 209] width 100 height 22
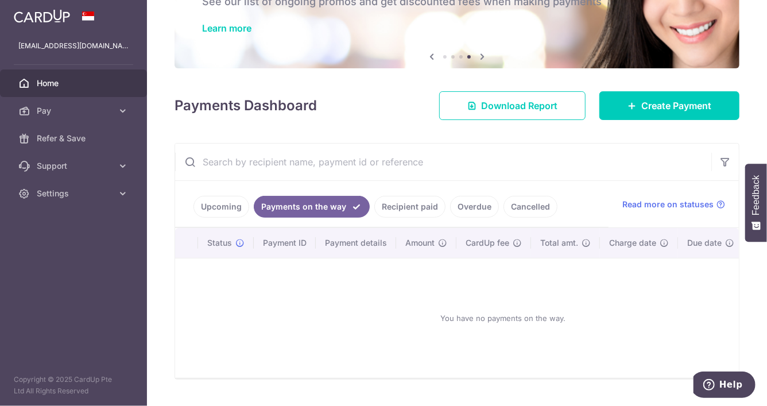
click at [227, 209] on link "Upcoming" at bounding box center [222, 207] width 56 height 22
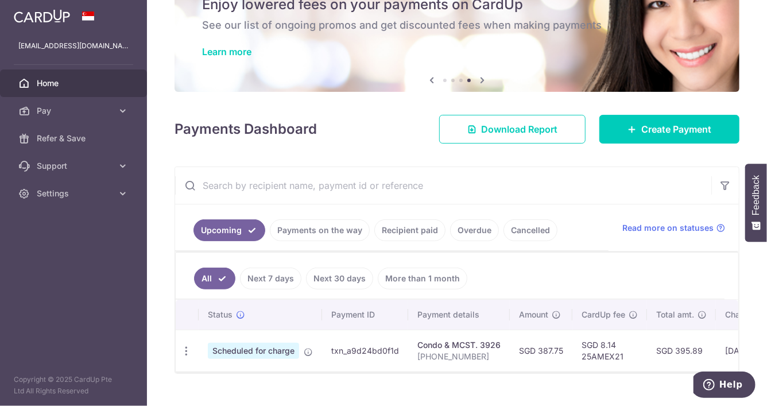
scroll to position [79, 0]
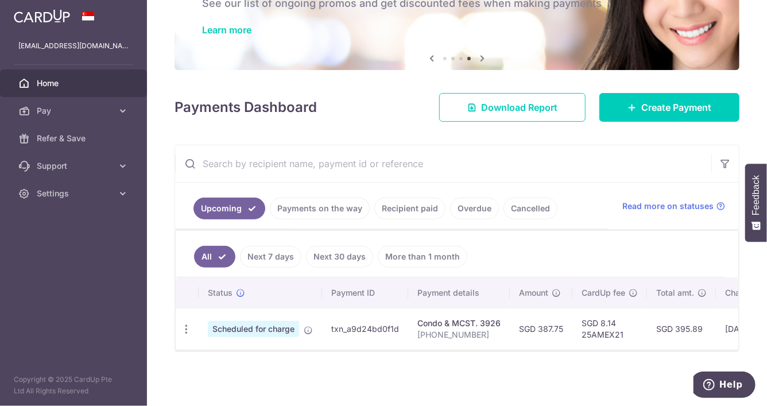
click at [254, 326] on span "Scheduled for charge" at bounding box center [253, 329] width 91 height 16
click at [186, 324] on icon "button" at bounding box center [186, 329] width 12 height 12
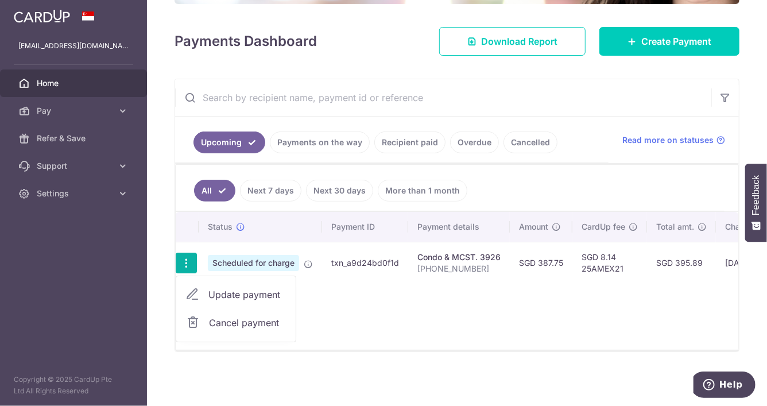
click at [346, 316] on div "Status Payment ID Payment details Amount CardUp fee Total amt. Charge date Due …" at bounding box center [457, 281] width 563 height 138
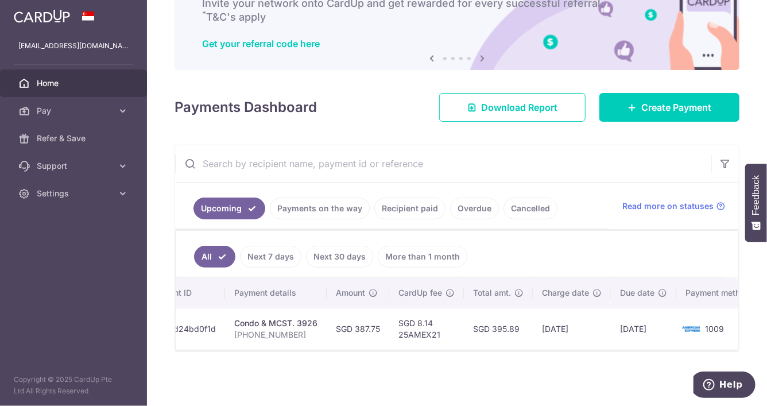
scroll to position [0, 179]
click at [480, 379] on div "× Pause Schedule Pause all future payments in this series Pause just this one p…" at bounding box center [457, 203] width 620 height 406
click at [478, 376] on div "× Pause Schedule Pause all future payments in this series Pause just this one p…" at bounding box center [457, 203] width 620 height 406
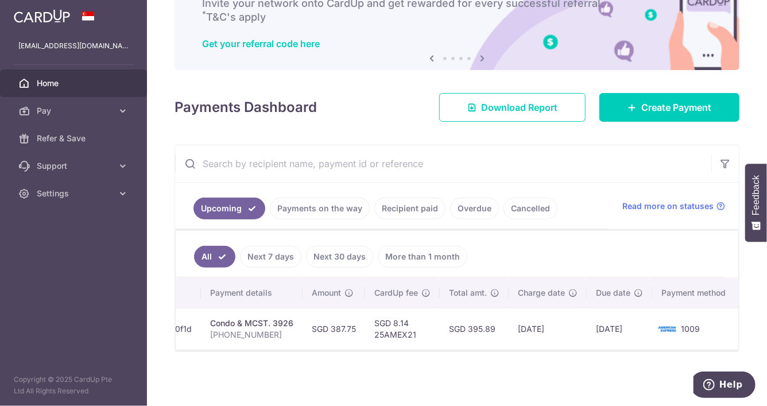
scroll to position [0, 0]
